Goal: Task Accomplishment & Management: Manage account settings

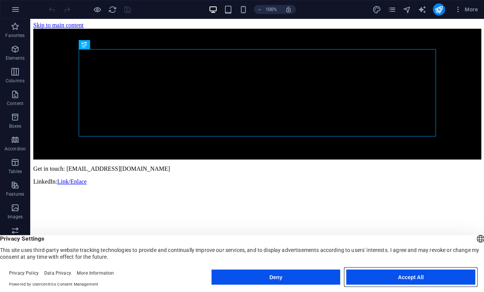
click at [402, 276] on button "Accept All" at bounding box center [410, 277] width 129 height 15
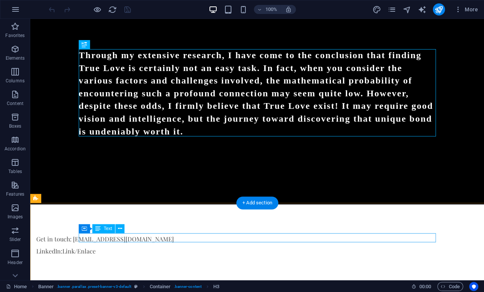
click at [161, 238] on div "Get in touch: [EMAIL_ADDRESS][DOMAIN_NAME]" at bounding box center [214, 239] width 357 height 9
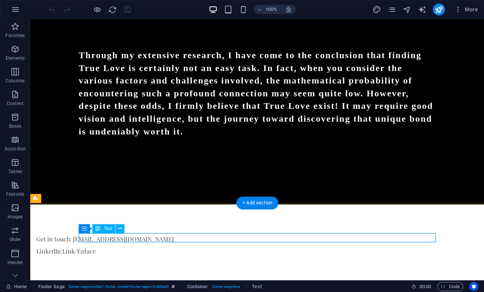
click at [123, 227] on button at bounding box center [119, 228] width 9 height 9
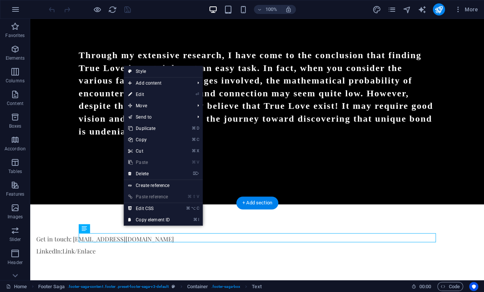
click at [145, 97] on link "⏎ Edit" at bounding box center [149, 94] width 51 height 11
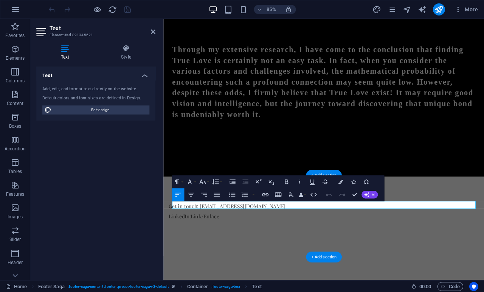
click at [218, 238] on p "Get in touch: [EMAIL_ADDRESS][DOMAIN_NAME]" at bounding box center [347, 239] width 357 height 9
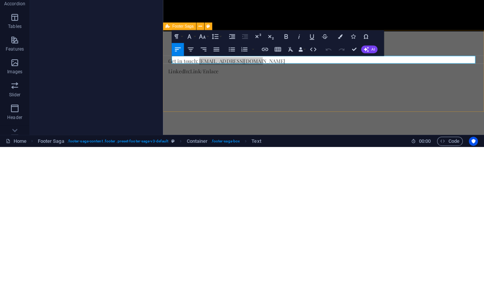
click at [267, 191] on icon "button" at bounding box center [265, 195] width 8 height 8
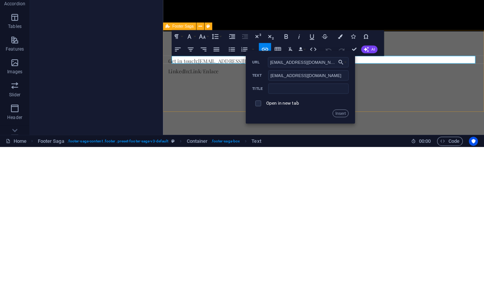
type input "[EMAIL_ADDRESS][DOMAIN_NAME]"
click at [260, 245] on input "checkbox" at bounding box center [258, 248] width 6 height 6
checkbox input "true"
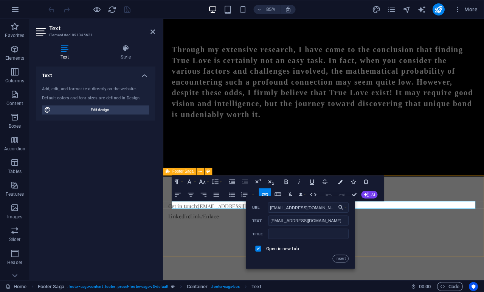
click at [342, 258] on button "Insert" at bounding box center [341, 259] width 16 height 8
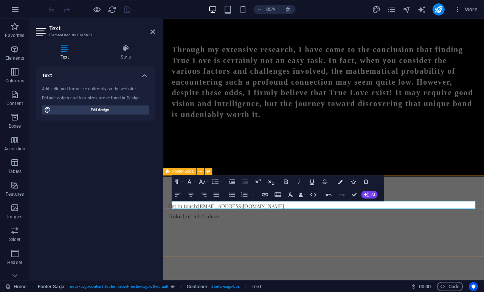
click at [360, 274] on div "Get in touch: [EMAIL_ADDRESS][DOMAIN_NAME] LinkedIn: Link/Enlace" at bounding box center [351, 251] width 377 height 93
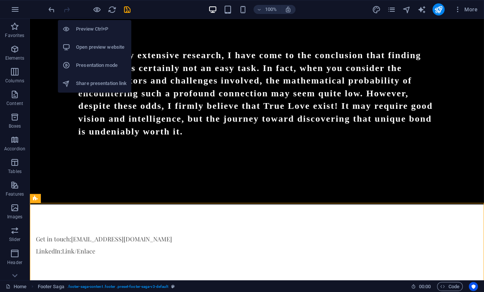
click at [104, 29] on h6 "Preview Ctrl+P" at bounding box center [101, 29] width 51 height 9
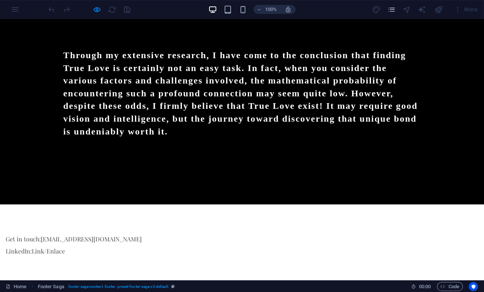
click at [255, 147] on div "Through my extensive research, I have come to the conclusion that finding True …" at bounding box center [241, 98] width 369 height 159
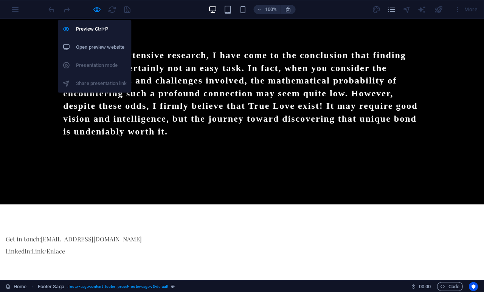
click at [92, 32] on h6 "Preview Ctrl+P" at bounding box center [101, 29] width 51 height 9
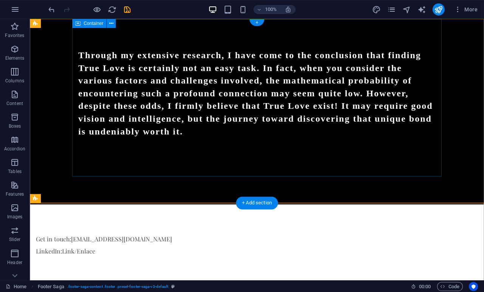
click at [345, 156] on div "Through my extensive research, I have come to the conclusion that finding True …" at bounding box center [256, 98] width 369 height 159
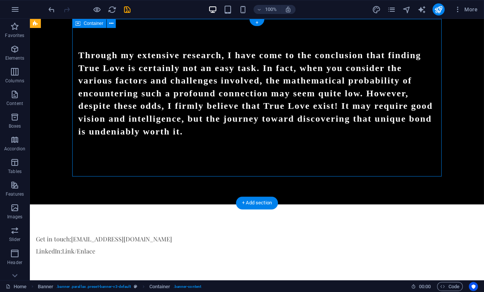
click at [441, 8] on icon "publish" at bounding box center [438, 9] width 9 height 9
